Goal: Information Seeking & Learning: Learn about a topic

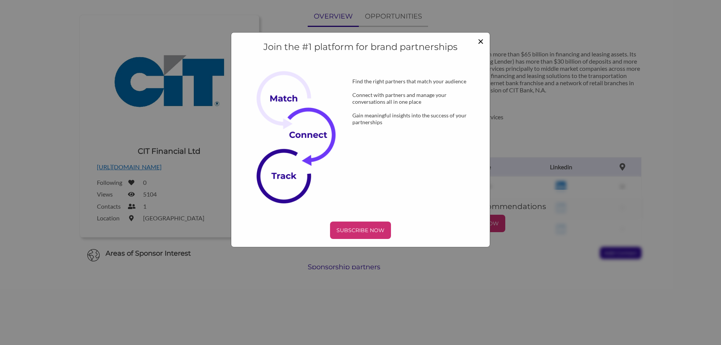
click at [482, 41] on span "×" at bounding box center [481, 40] width 6 height 13
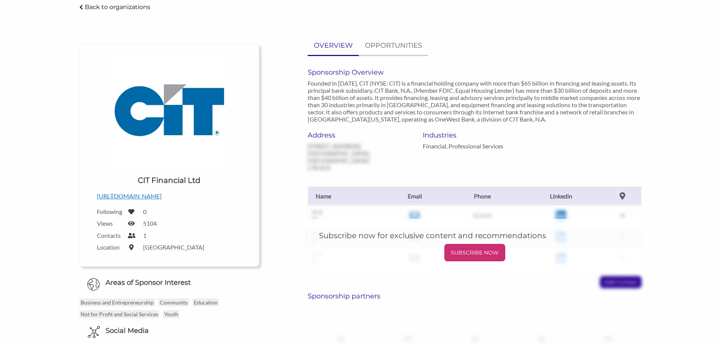
scroll to position [38, 0]
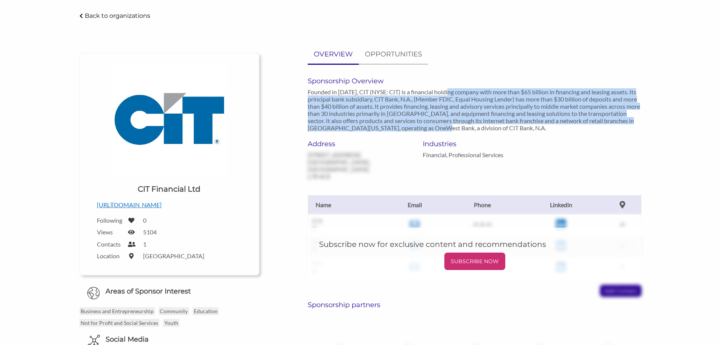
drag, startPoint x: 450, startPoint y: 94, endPoint x: 449, endPoint y: 125, distance: 31.8
click at [449, 125] on p "Founded in [DATE], CIT (NYSE: CIT) is a financial holding company with more tha…" at bounding box center [475, 109] width 334 height 43
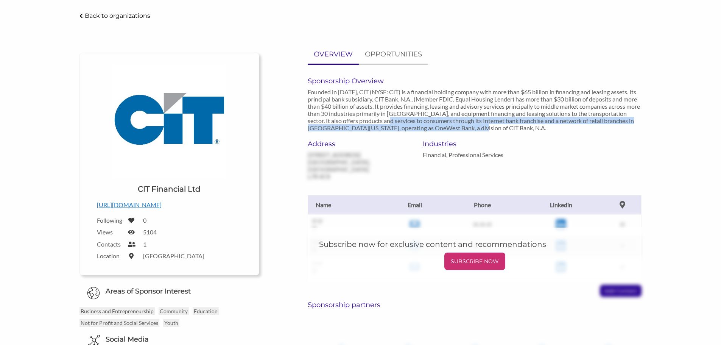
drag, startPoint x: 389, startPoint y: 120, endPoint x: 485, endPoint y: 125, distance: 96.3
click at [485, 125] on p "Founded in [DATE], CIT (NYSE: CIT) is a financial holding company with more tha…" at bounding box center [475, 109] width 334 height 43
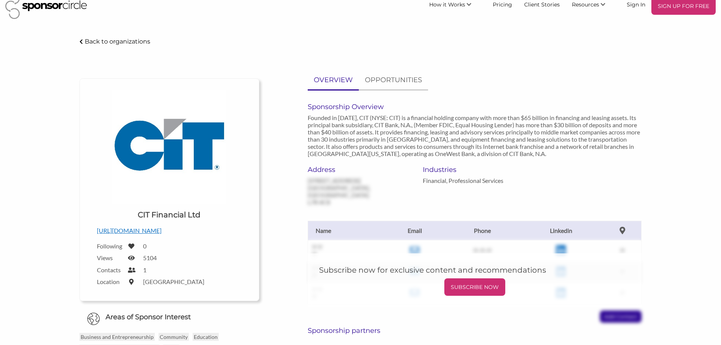
scroll to position [0, 0]
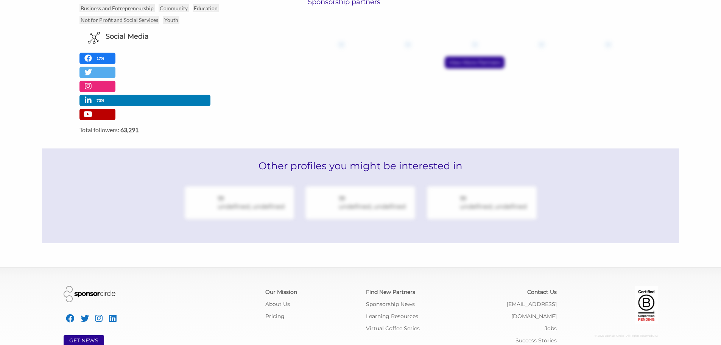
scroll to position [360, 0]
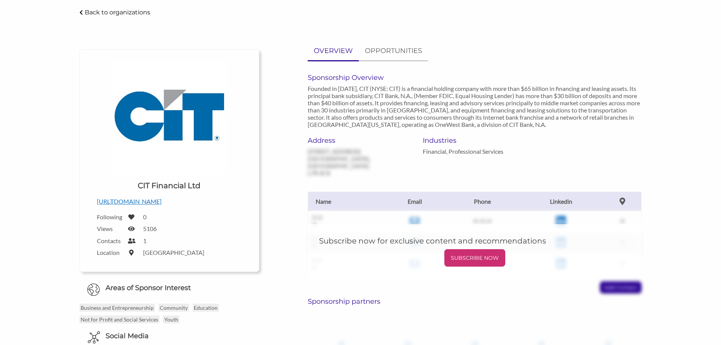
scroll to position [38, 0]
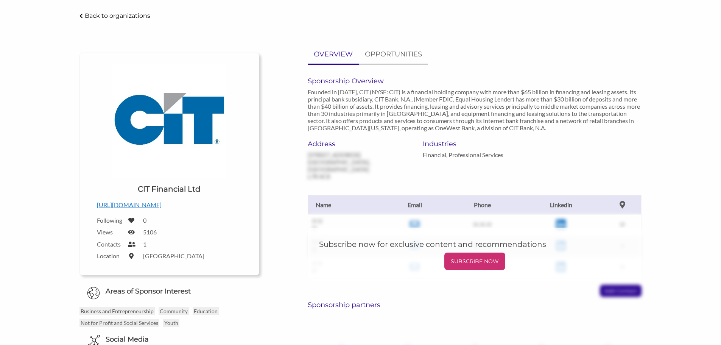
drag, startPoint x: 493, startPoint y: 156, endPoint x: 392, endPoint y: 153, distance: 100.8
click at [392, 153] on div "Address [STREET_ADDRESS]" at bounding box center [360, 160] width 104 height 40
click at [487, 142] on h6 "Industries" at bounding box center [475, 144] width 104 height 8
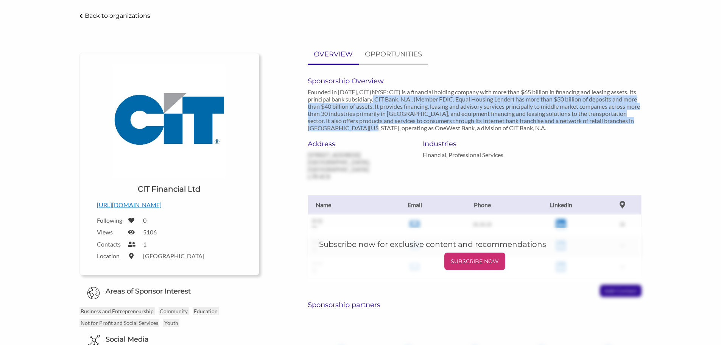
drag, startPoint x: 378, startPoint y: 102, endPoint x: 378, endPoint y: 128, distance: 25.8
click at [378, 128] on p "Founded in [DATE], CIT (NYSE: CIT) is a financial holding company with more tha…" at bounding box center [475, 109] width 334 height 43
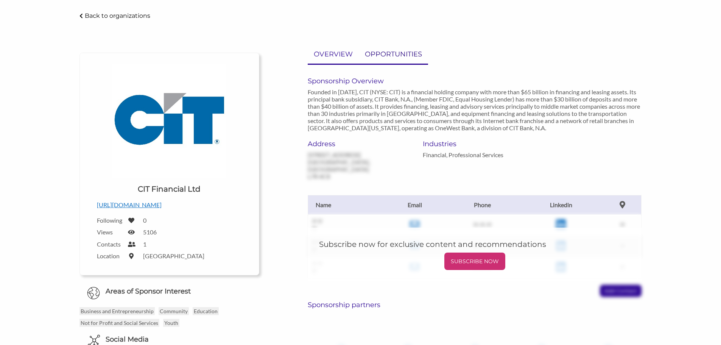
click at [402, 56] on p "OPPORTUNITIES" at bounding box center [393, 54] width 57 height 11
